Goal: Find specific page/section: Find specific page/section

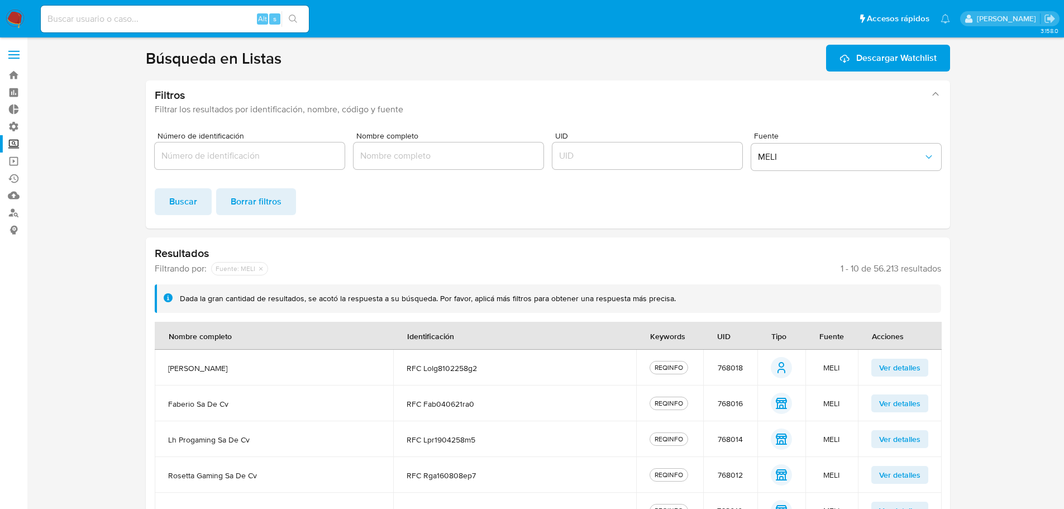
click at [189, 208] on span "Buscar" at bounding box center [183, 201] width 28 height 25
click at [279, 155] on input "Número de identificación" at bounding box center [250, 156] width 190 height 15
click at [805, 154] on span "MELI" at bounding box center [840, 156] width 165 height 11
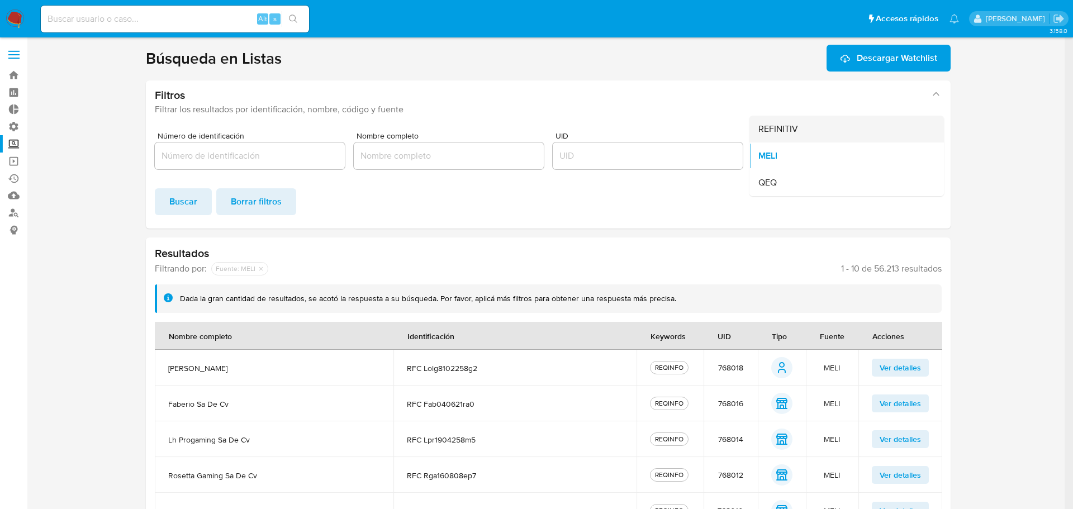
click at [779, 132] on span "REFINITIV" at bounding box center [778, 128] width 40 height 11
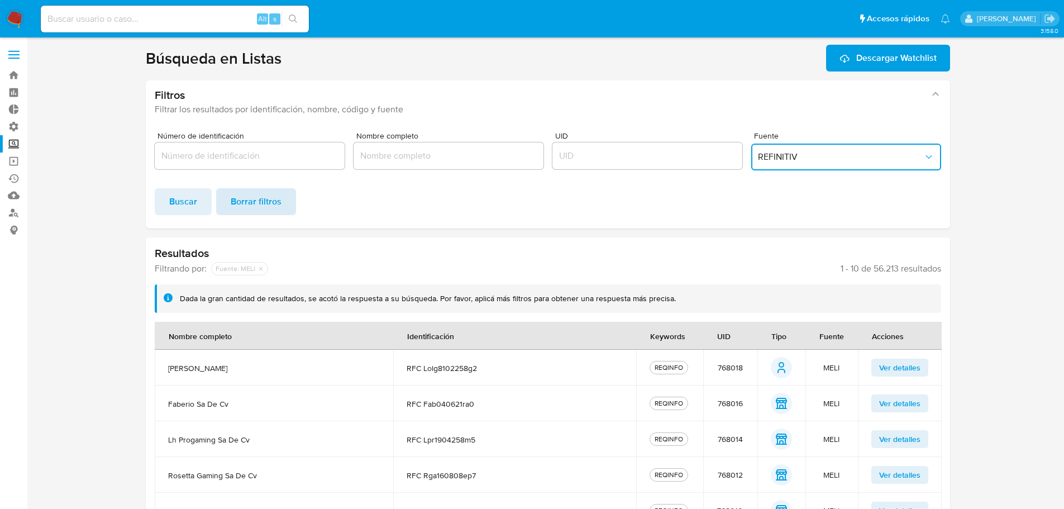
click at [270, 199] on span "Borrar filtros" at bounding box center [256, 201] width 51 height 25
click at [783, 149] on button "Fuente" at bounding box center [846, 157] width 190 height 27
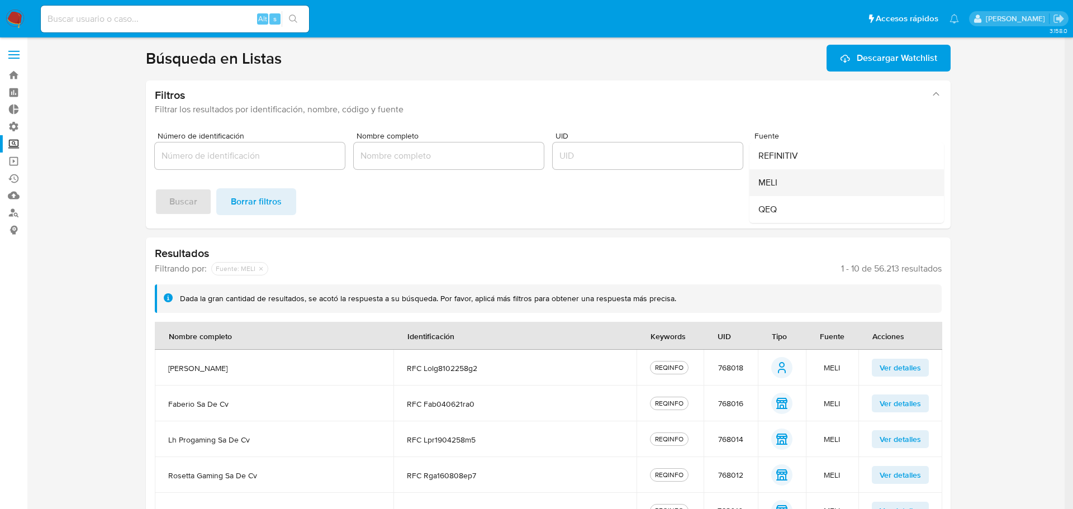
click at [786, 182] on div "MELI" at bounding box center [843, 182] width 170 height 27
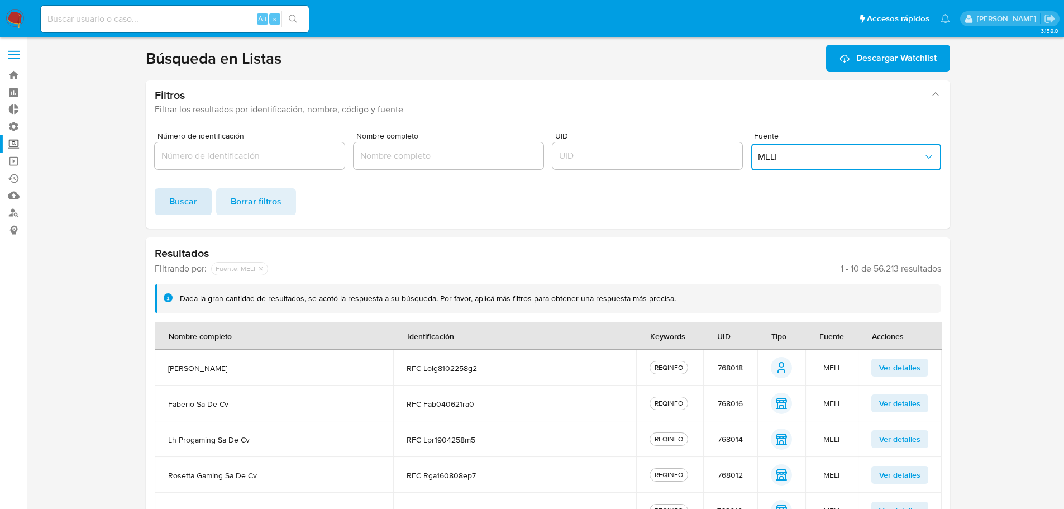
click at [187, 212] on span "Buscar" at bounding box center [183, 201] width 28 height 25
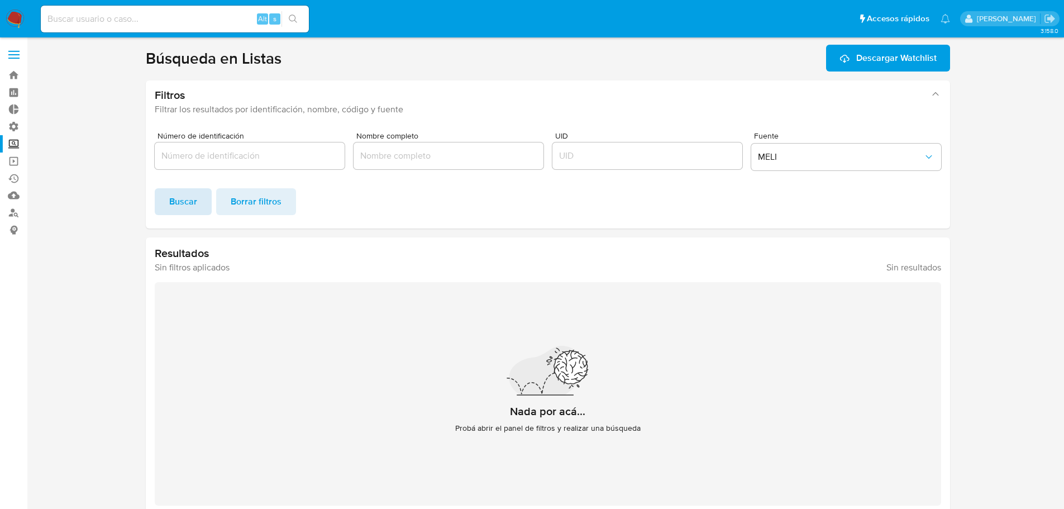
click at [195, 198] on span "Buscar" at bounding box center [183, 201] width 28 height 25
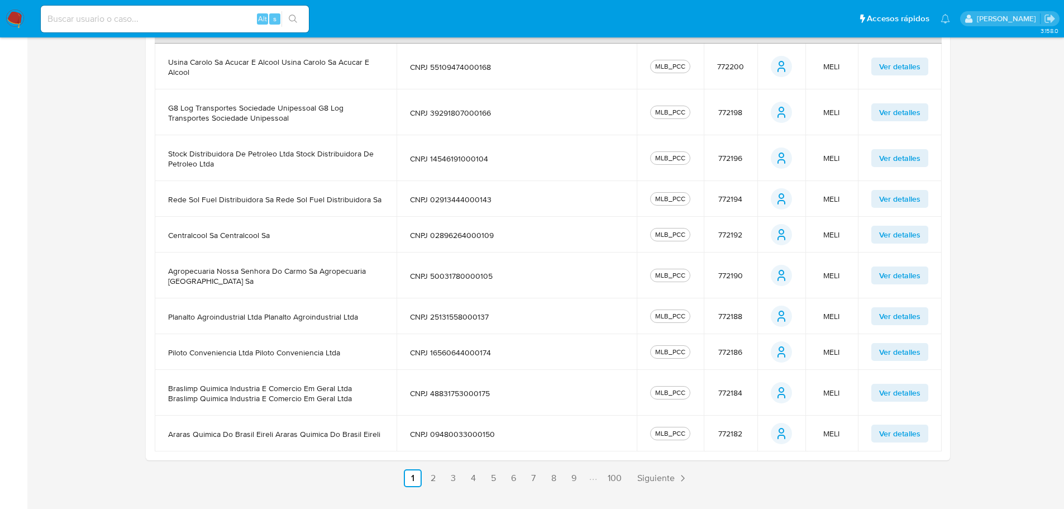
scroll to position [332, 0]
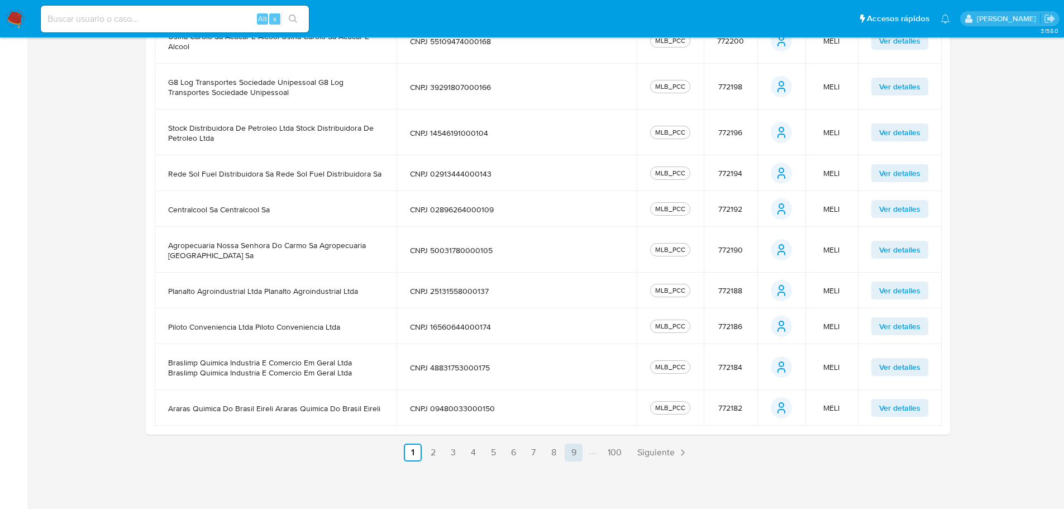
click at [570, 454] on link "9" at bounding box center [574, 453] width 18 height 18
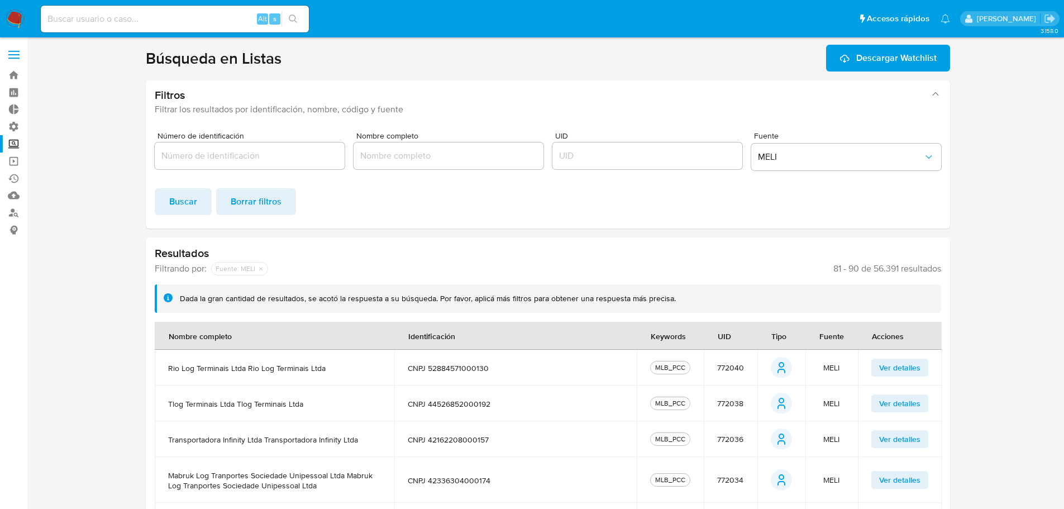
scroll to position [322, 0]
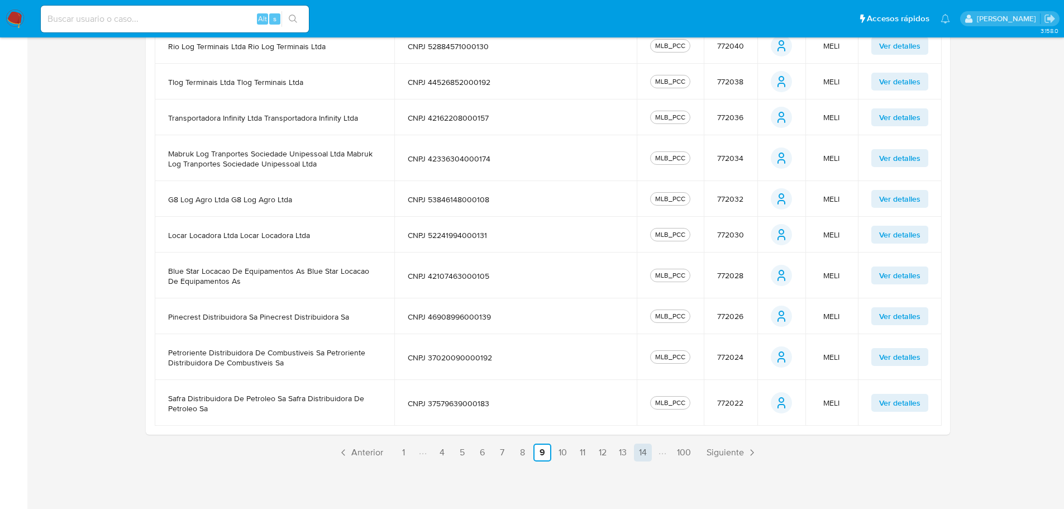
click at [646, 456] on link "14" at bounding box center [643, 453] width 18 height 18
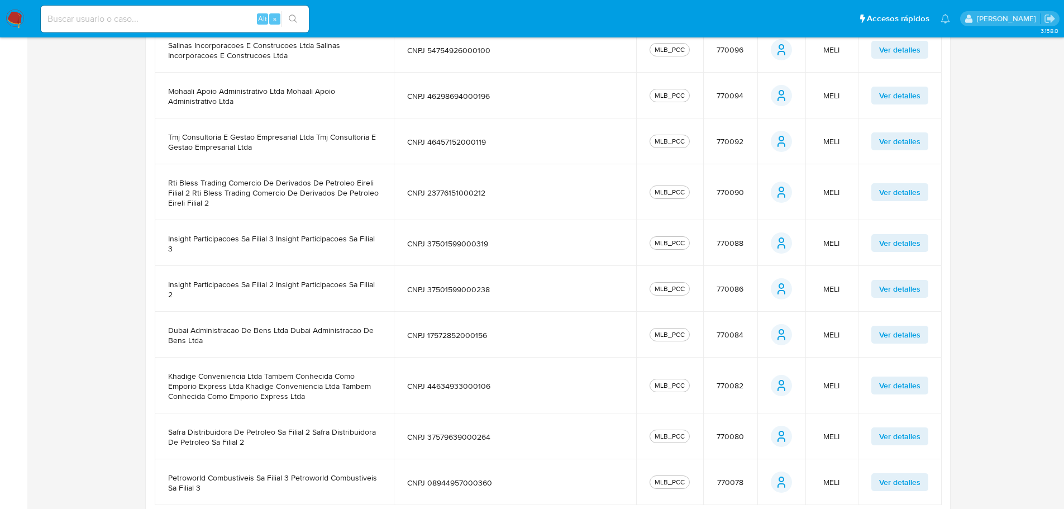
scroll to position [382, 0]
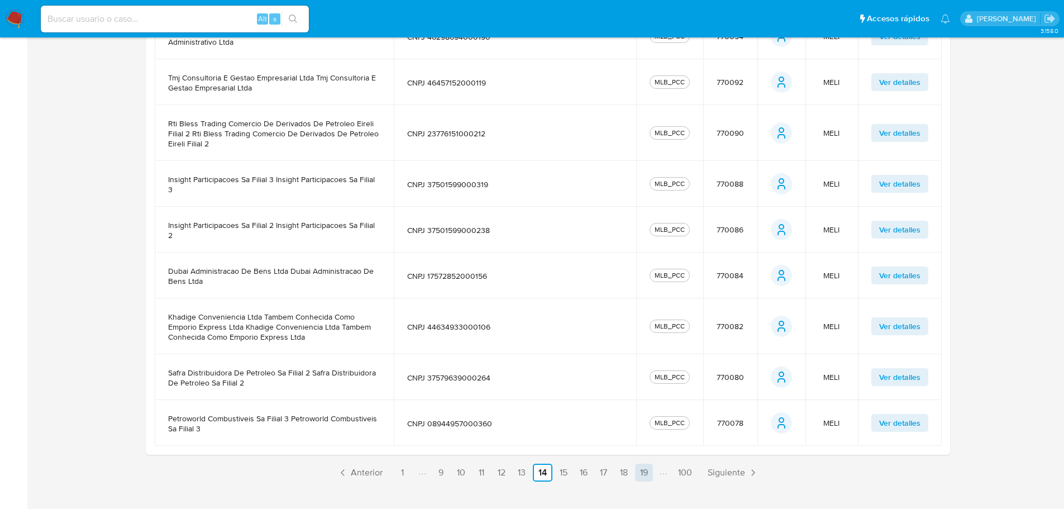
click at [640, 464] on link "19" at bounding box center [644, 473] width 18 height 18
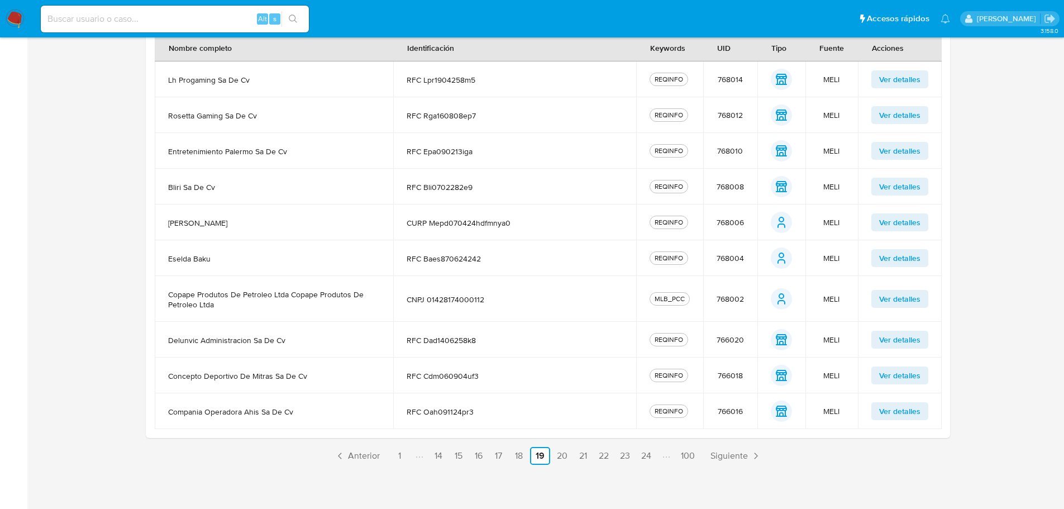
scroll to position [292, 0]
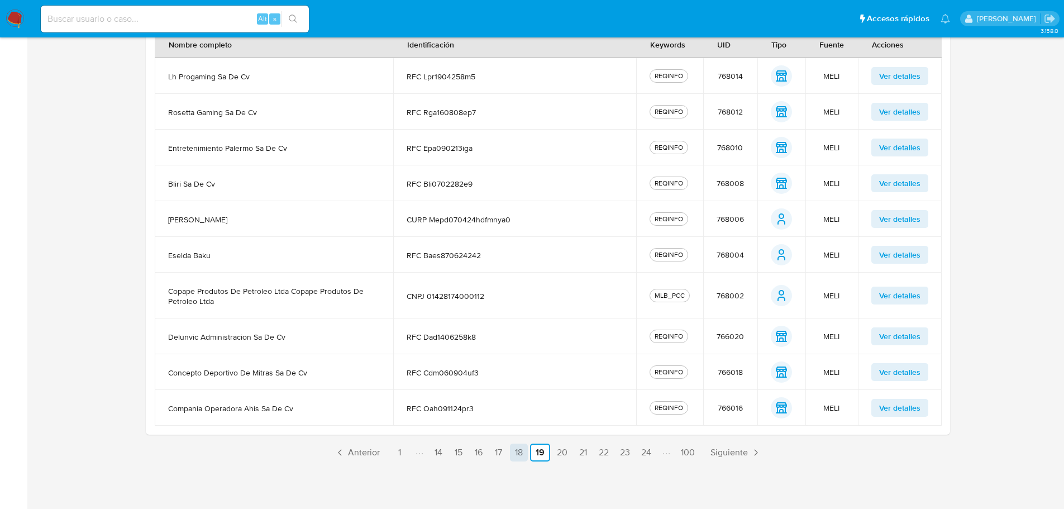
click at [518, 456] on link "18" at bounding box center [519, 453] width 18 height 18
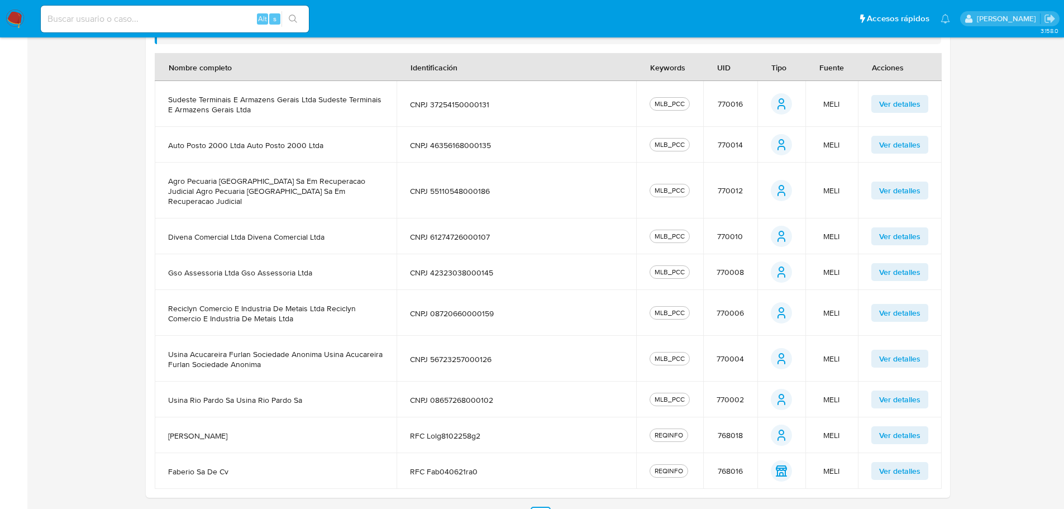
scroll to position [322, 0]
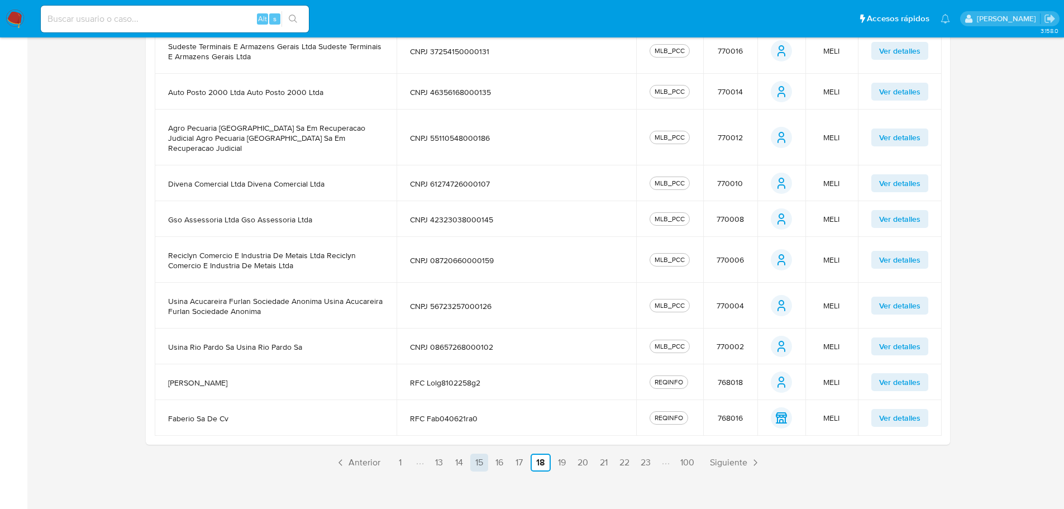
click at [482, 454] on link "15" at bounding box center [479, 463] width 18 height 18
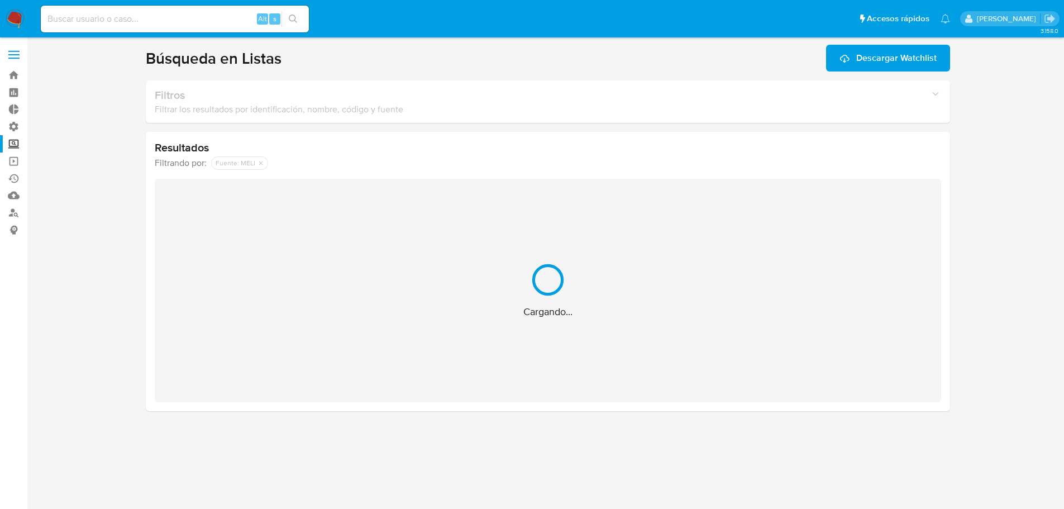
scroll to position [0, 0]
